Goal: Navigation & Orientation: Find specific page/section

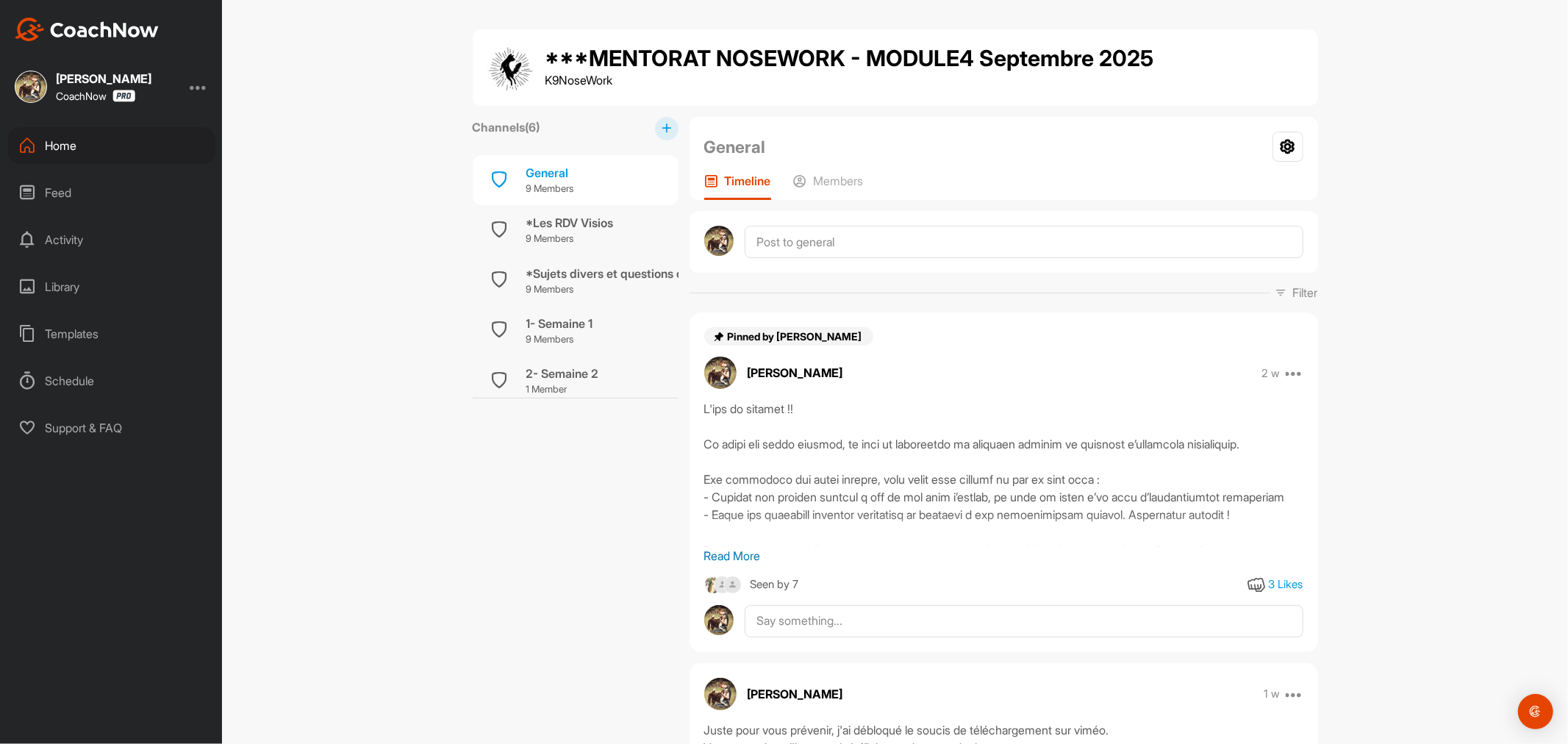
click at [985, 440] on div at bounding box center [1004, 474] width 599 height 147
